Goal: Transaction & Acquisition: Purchase product/service

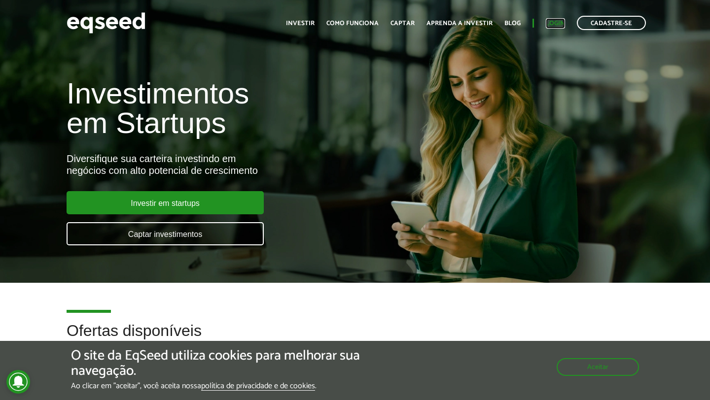
click at [553, 25] on link "Login" at bounding box center [554, 23] width 19 height 6
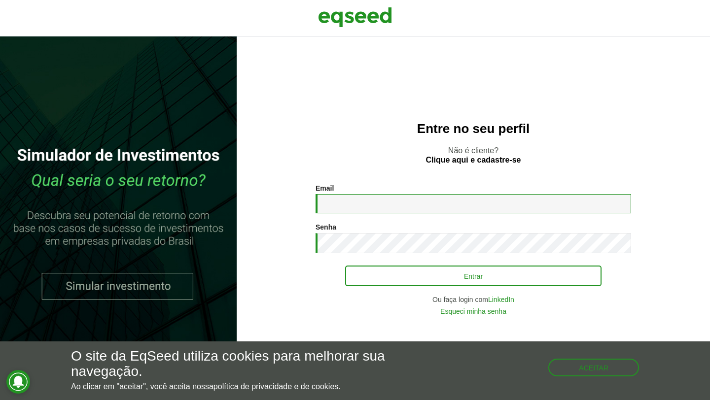
type input "**********"
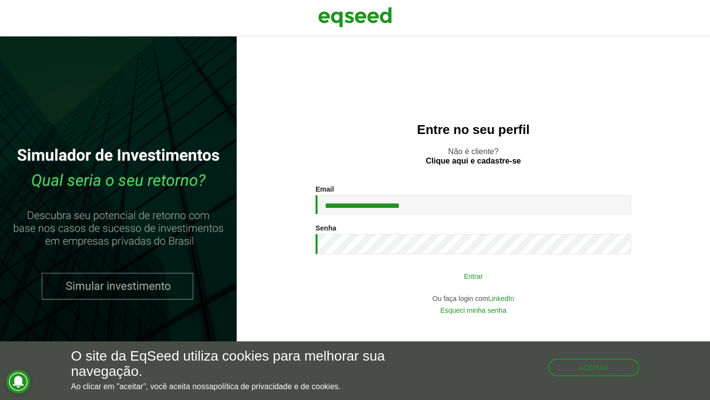
click at [453, 273] on button "Entrar" at bounding box center [473, 276] width 256 height 19
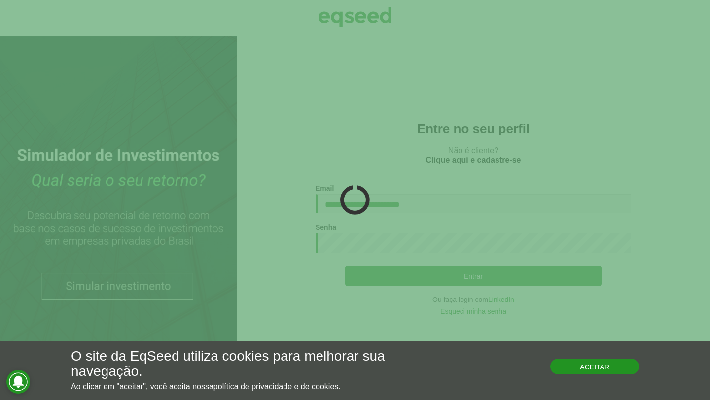
click at [568, 364] on button "Aceitar" at bounding box center [594, 367] width 89 height 16
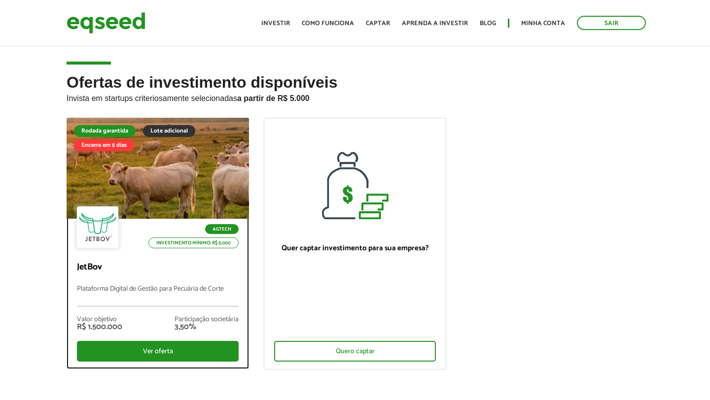
click at [167, 193] on div at bounding box center [157, 168] width 219 height 121
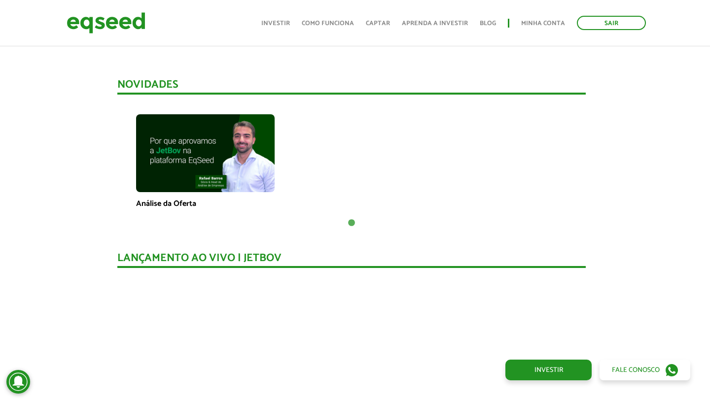
scroll to position [708, 3]
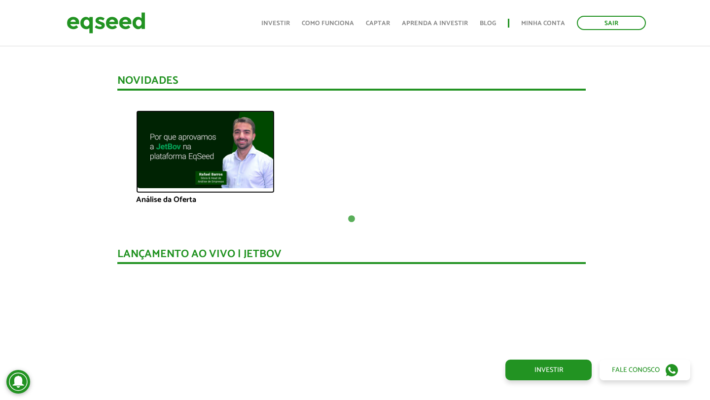
click at [242, 157] on img at bounding box center [205, 149] width 138 height 78
